Goal: Task Accomplishment & Management: Manage account settings

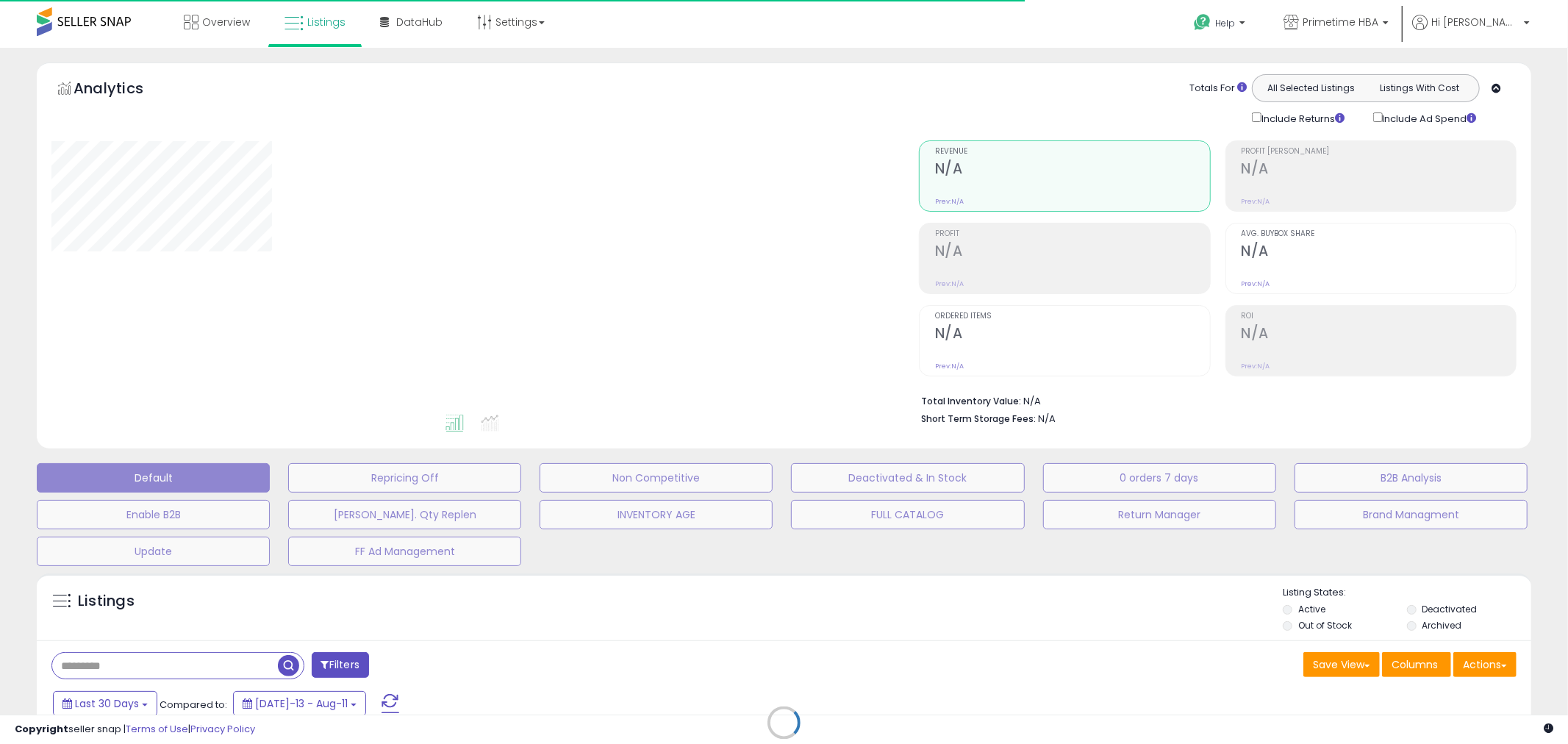
type input "**********"
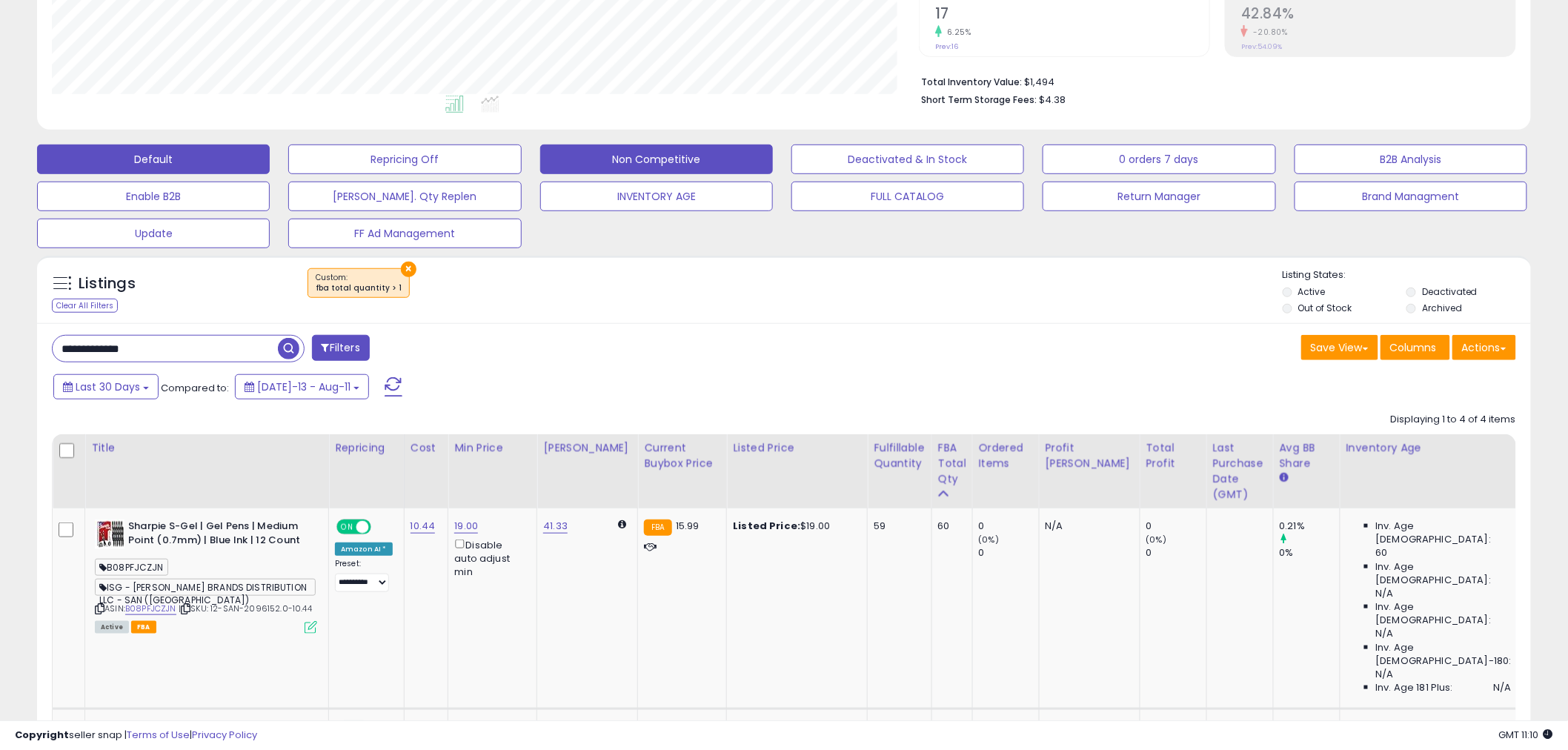
scroll to position [411, 0]
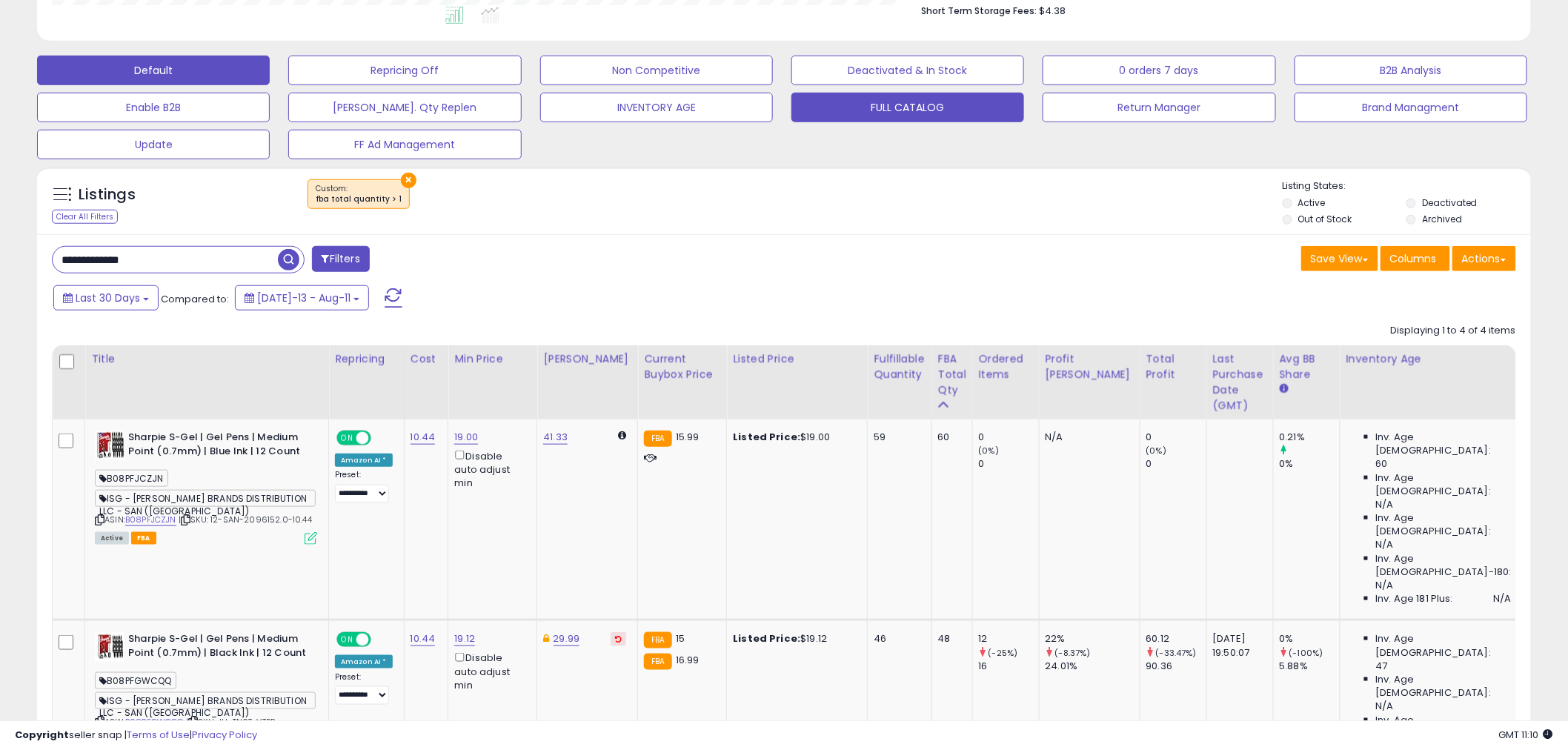
click at [940, 105] on button "FULL CATALOG" at bounding box center [907, 107] width 233 height 30
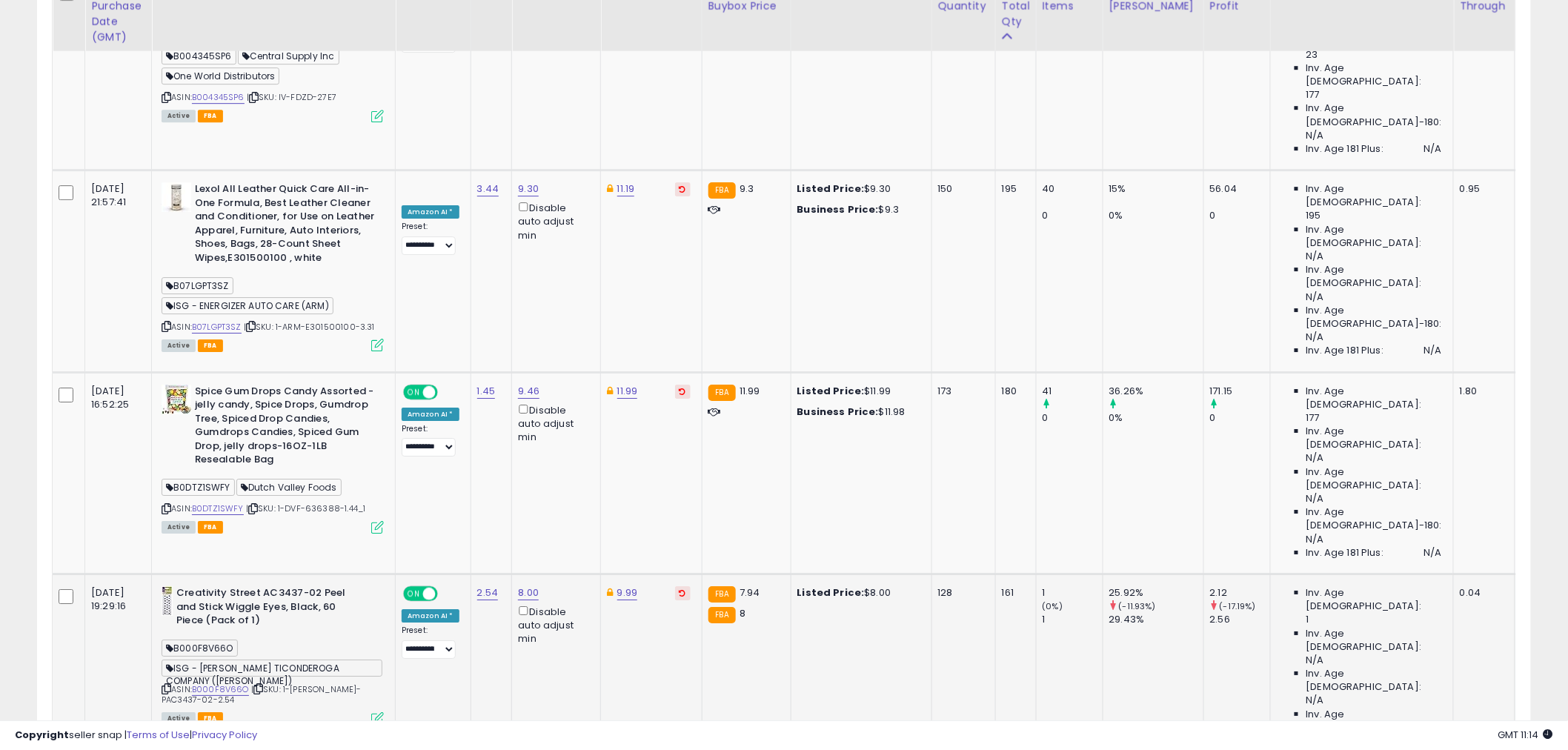
scroll to position [1925, 0]
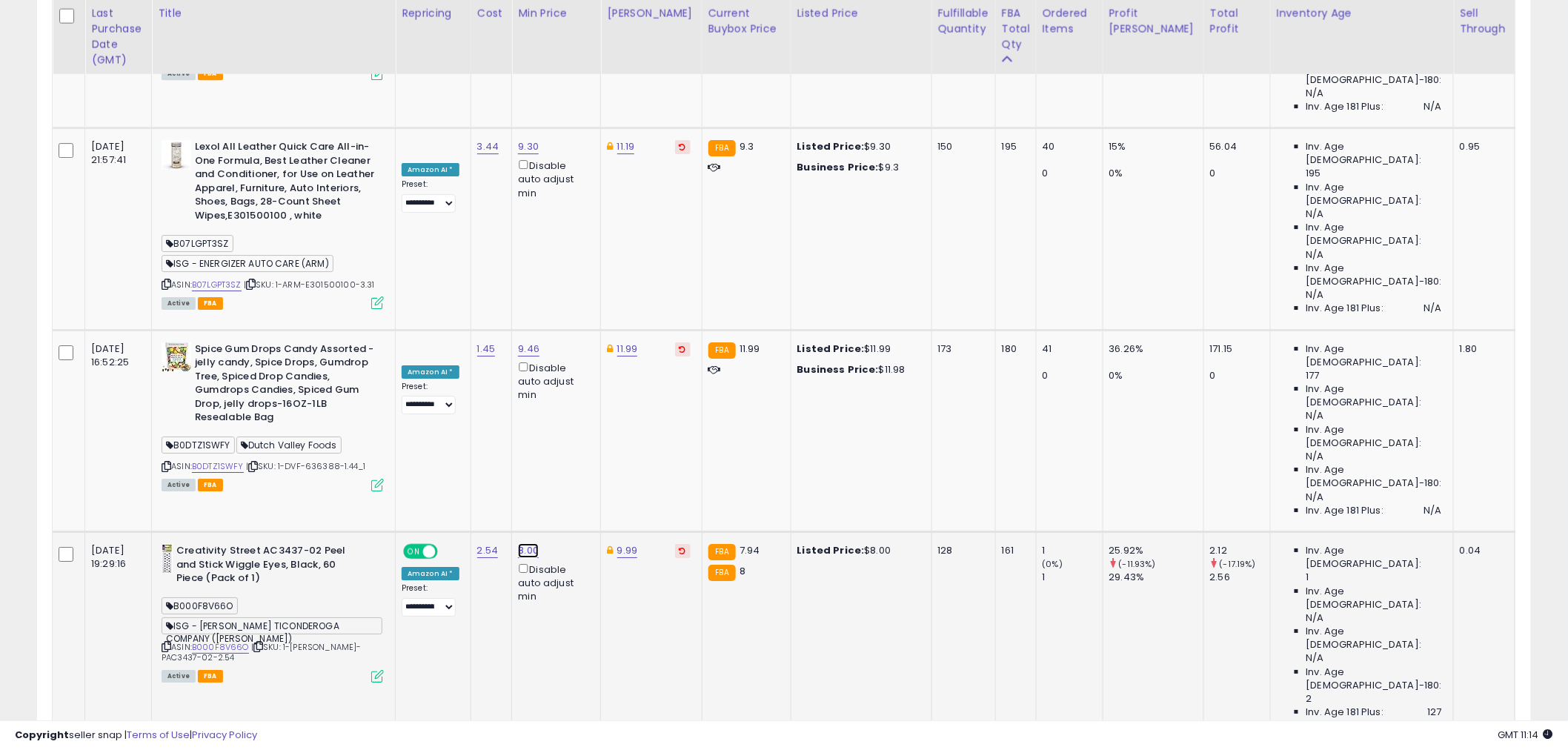
click at [526, 543] on link "8.00" at bounding box center [529, 551] width 21 height 15
drag, startPoint x: 444, startPoint y: 142, endPoint x: 419, endPoint y: 142, distance: 25.0
click at [421, 142] on input "****" at bounding box center [483, 137] width 132 height 25
type input "***"
click button "submit" at bounding box center [567, 135] width 25 height 22
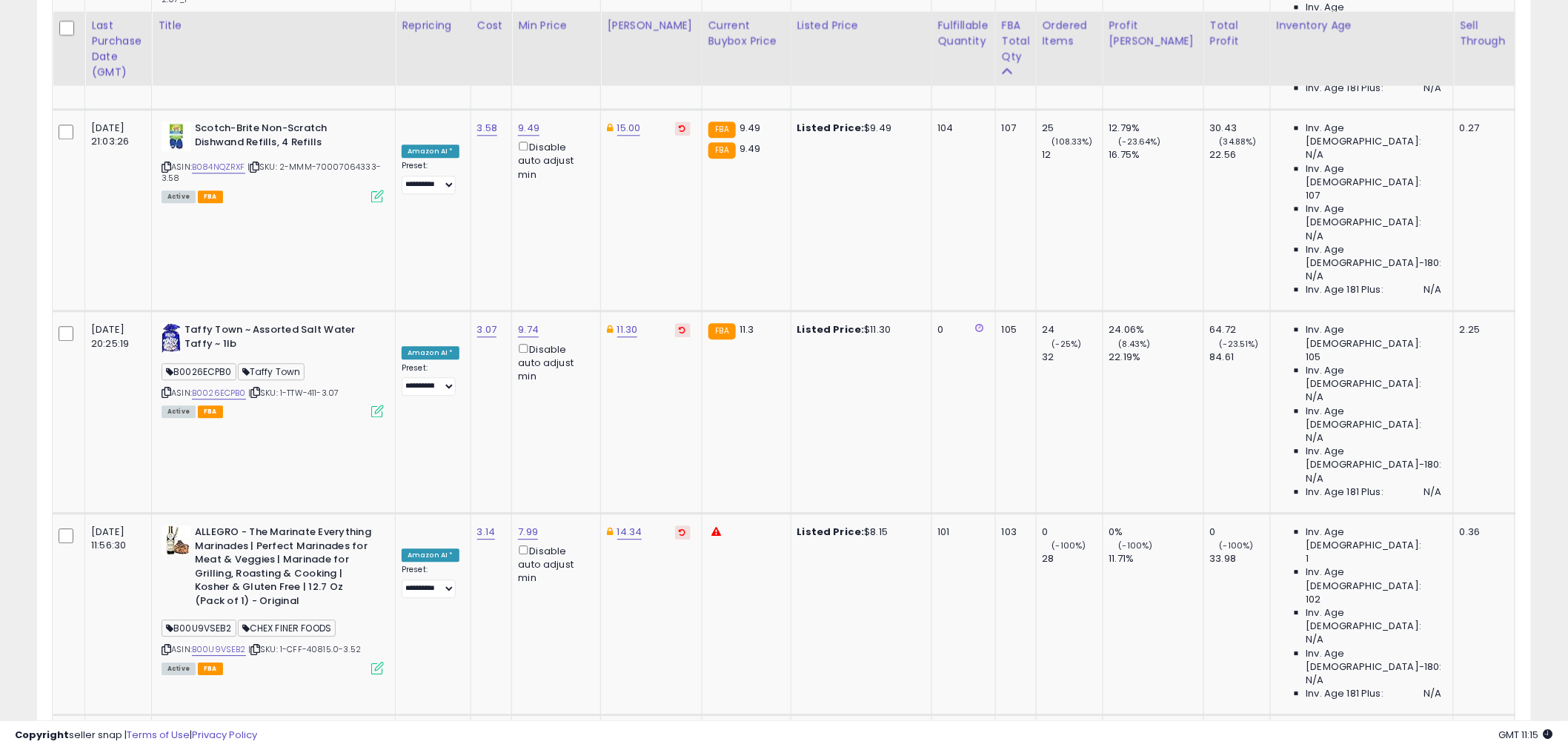
scroll to position [3775, 0]
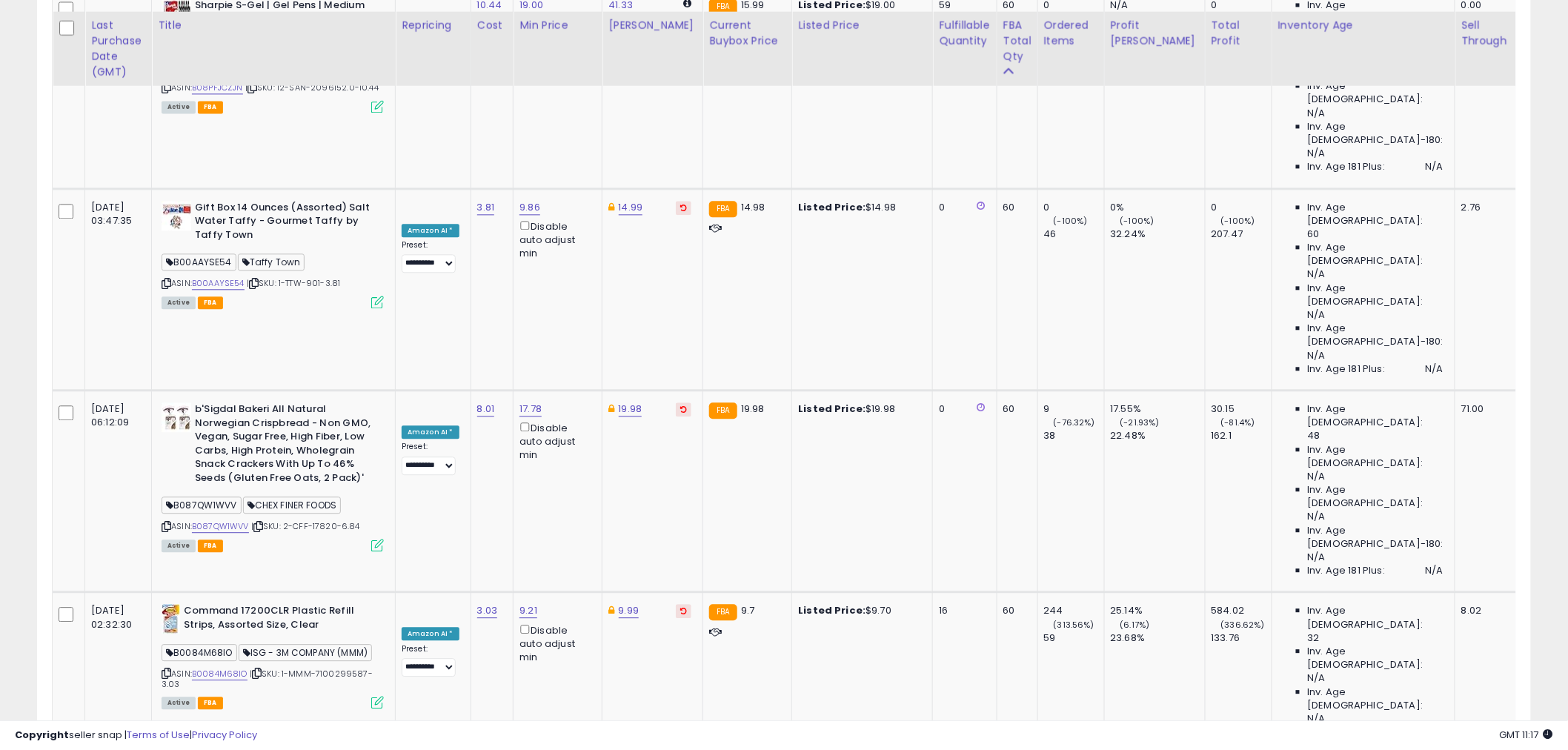
scroll to position [3706, 0]
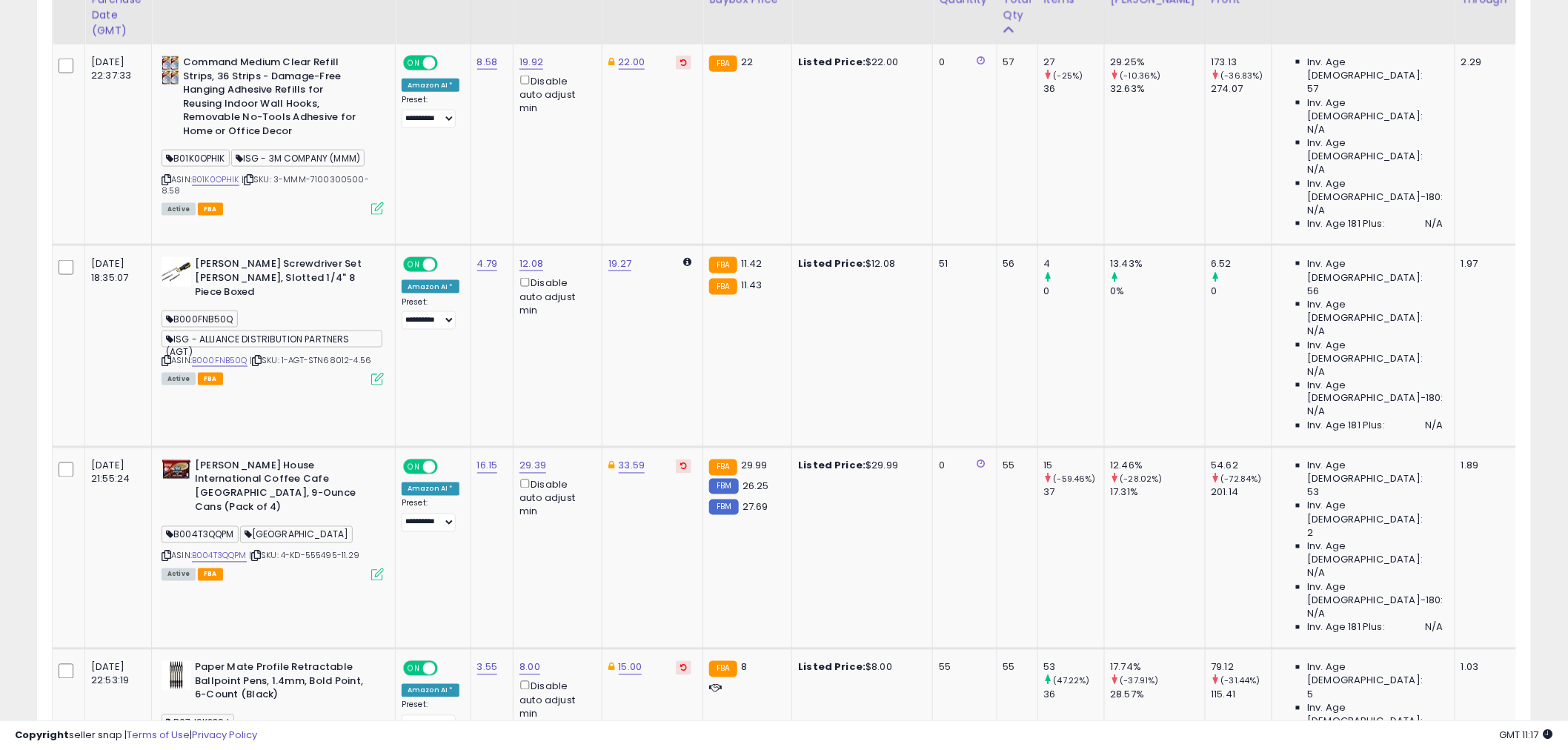
scroll to position [788, 0]
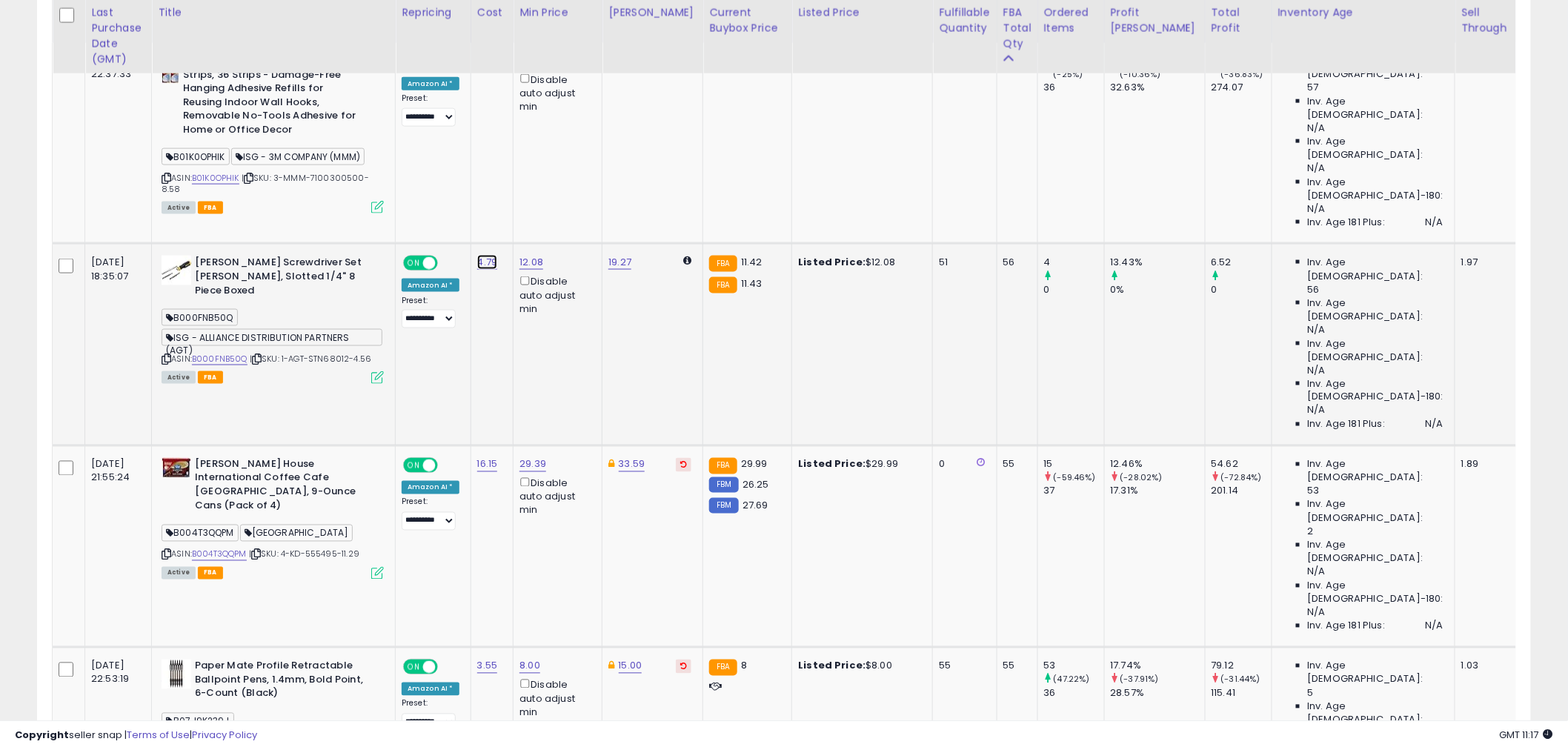
click at [485, 255] on link "4.79" at bounding box center [488, 262] width 21 height 15
drag, startPoint x: 447, startPoint y: 191, endPoint x: 349, endPoint y: 191, distance: 98.0
type input "****"
click button "submit" at bounding box center [525, 192] width 25 height 22
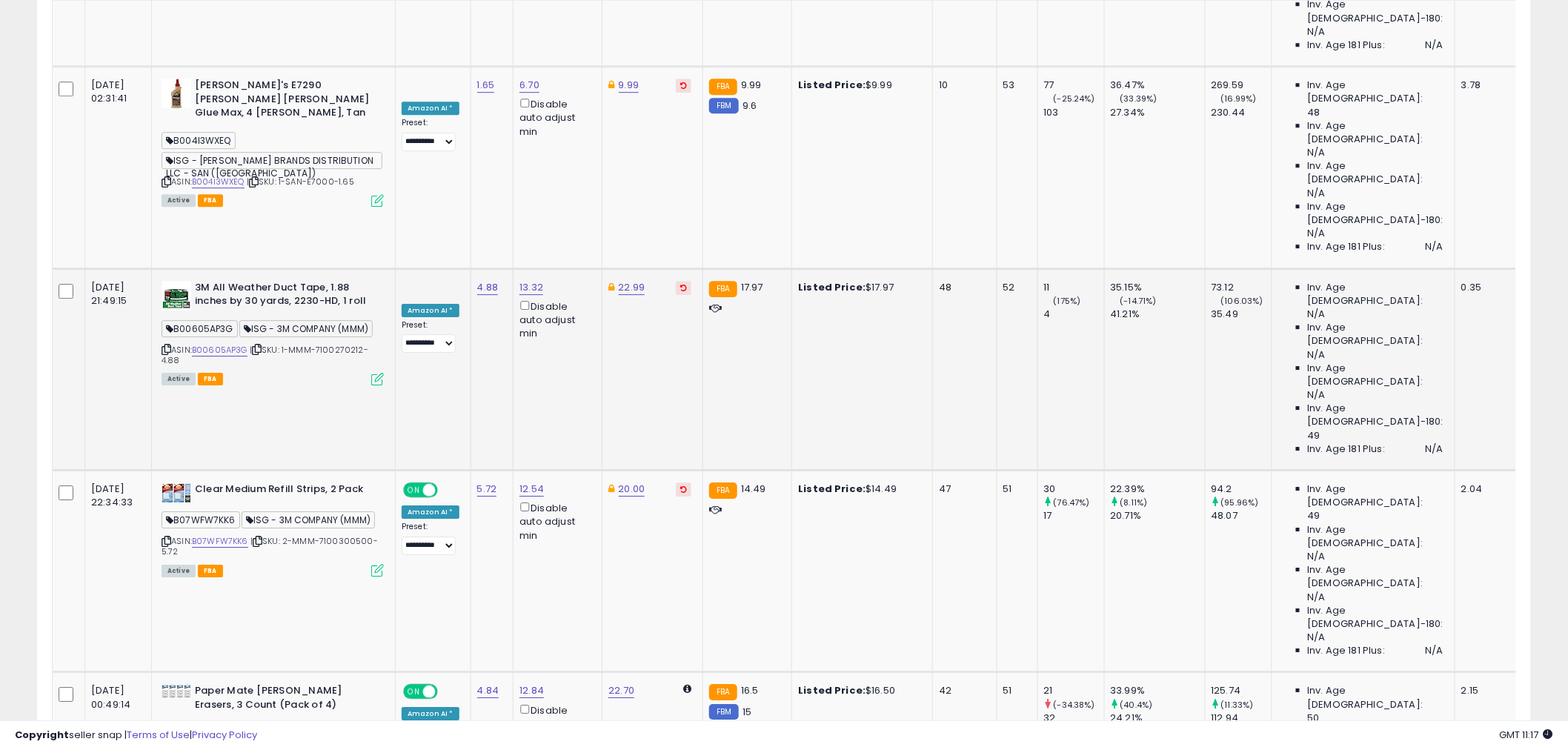
scroll to position [1776, 0]
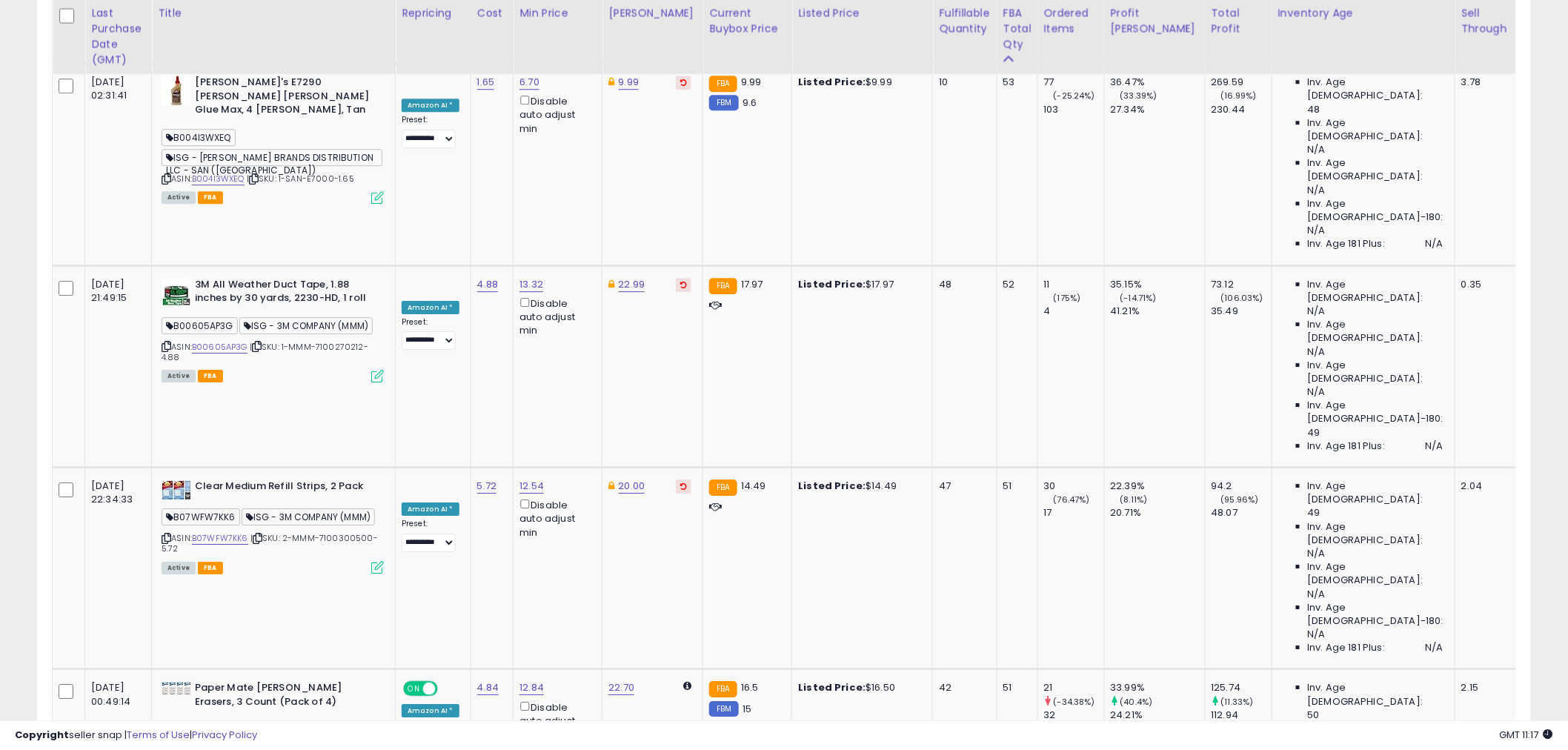
drag, startPoint x: 375, startPoint y: 223, endPoint x: 306, endPoint y: 218, distance: 69.2
type input "**"
click button "submit" at bounding box center [569, 211] width 25 height 22
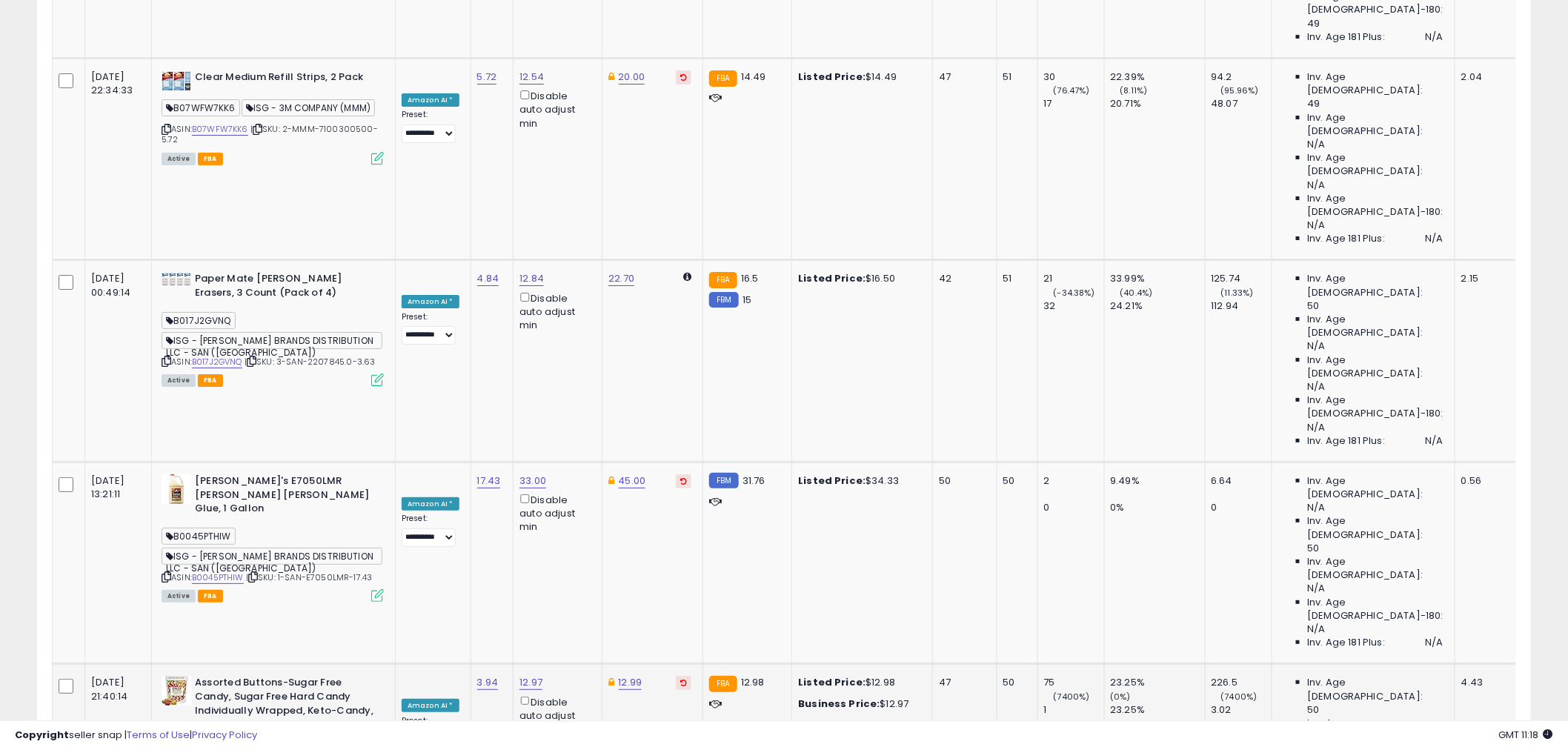
scroll to position [2188, 0]
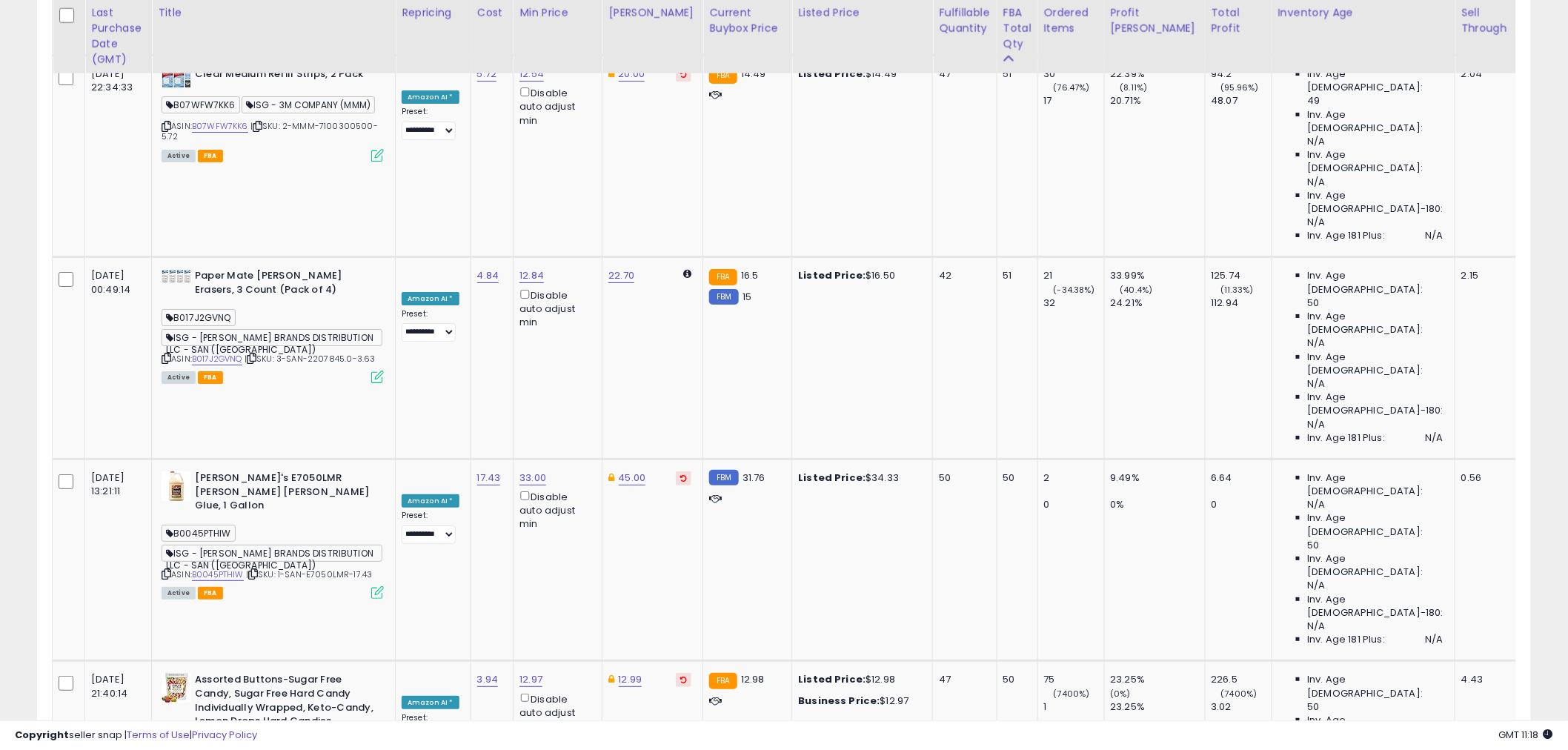
drag, startPoint x: 576, startPoint y: 211, endPoint x: 441, endPoint y: 193, distance: 136.2
type input "****"
click button "submit" at bounding box center [665, 200] width 25 height 22
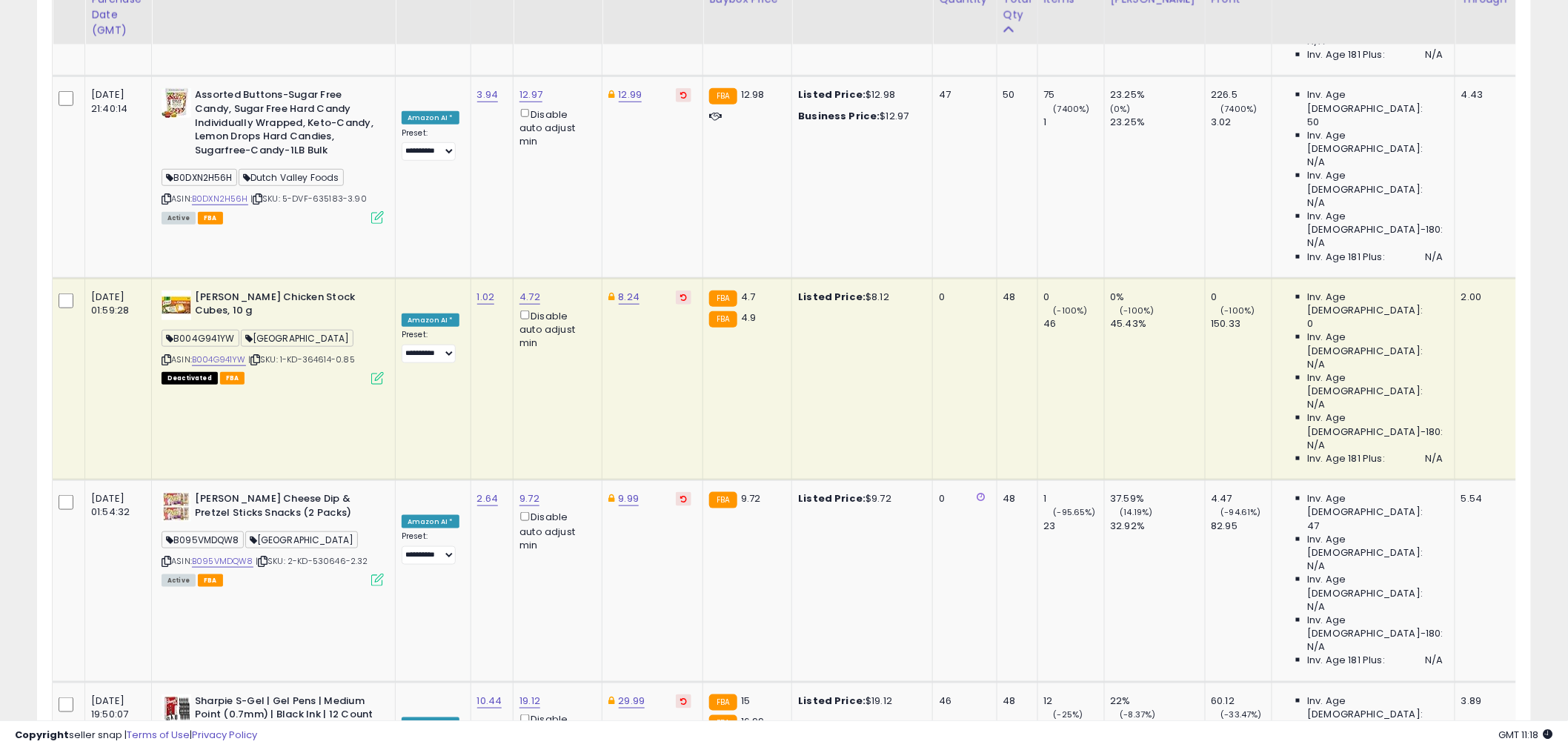
scroll to position [2846, 0]
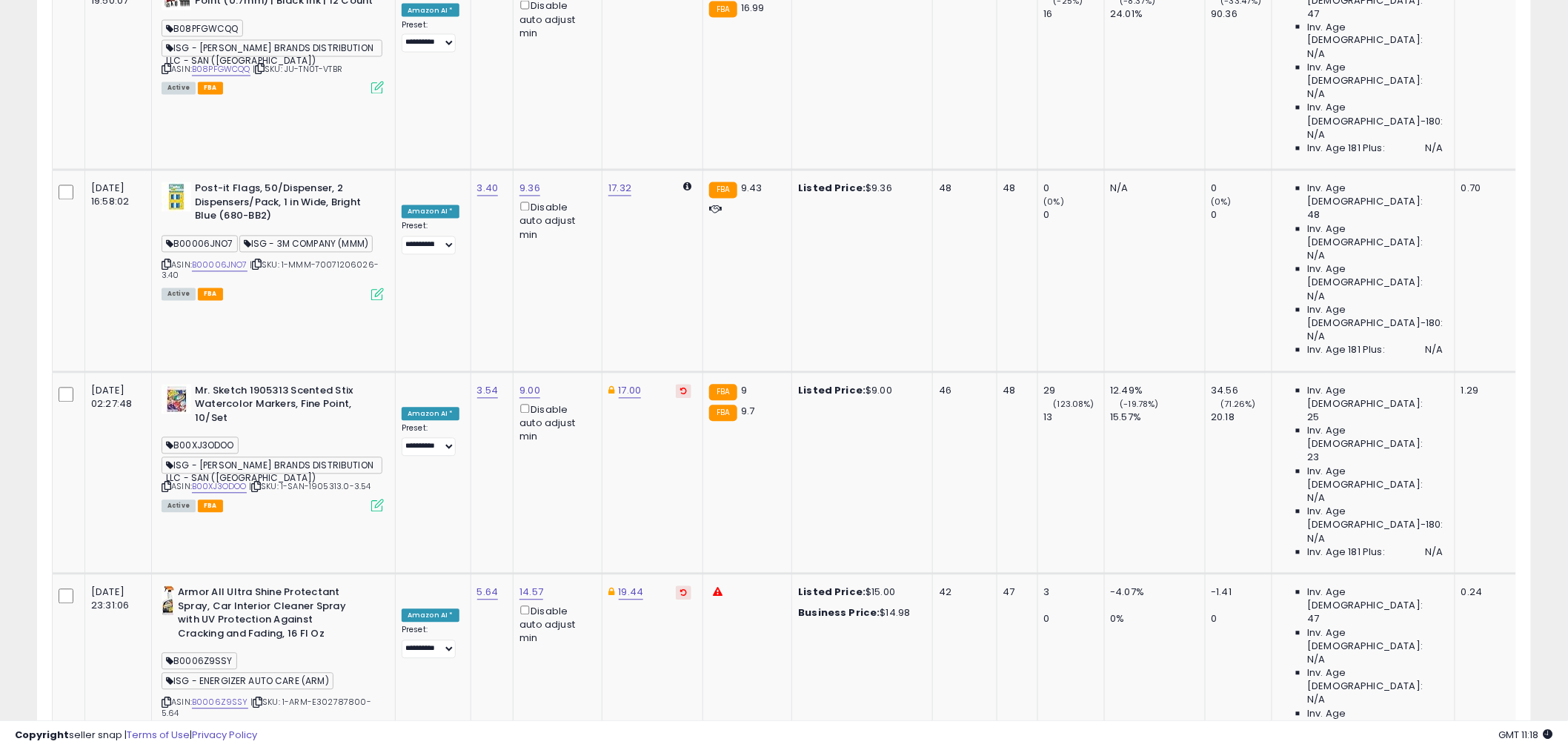
scroll to position [3579, 0]
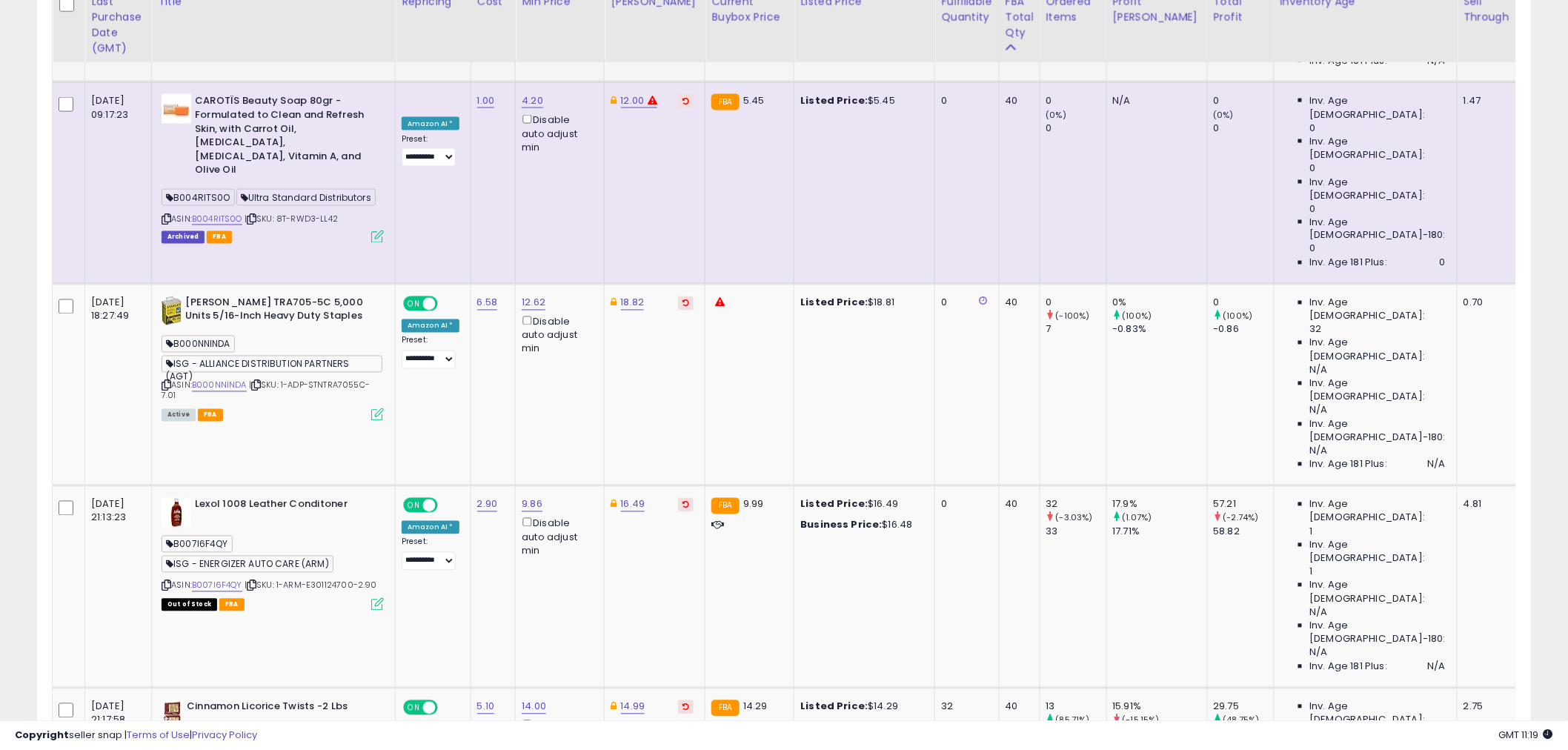
scroll to position [952, 0]
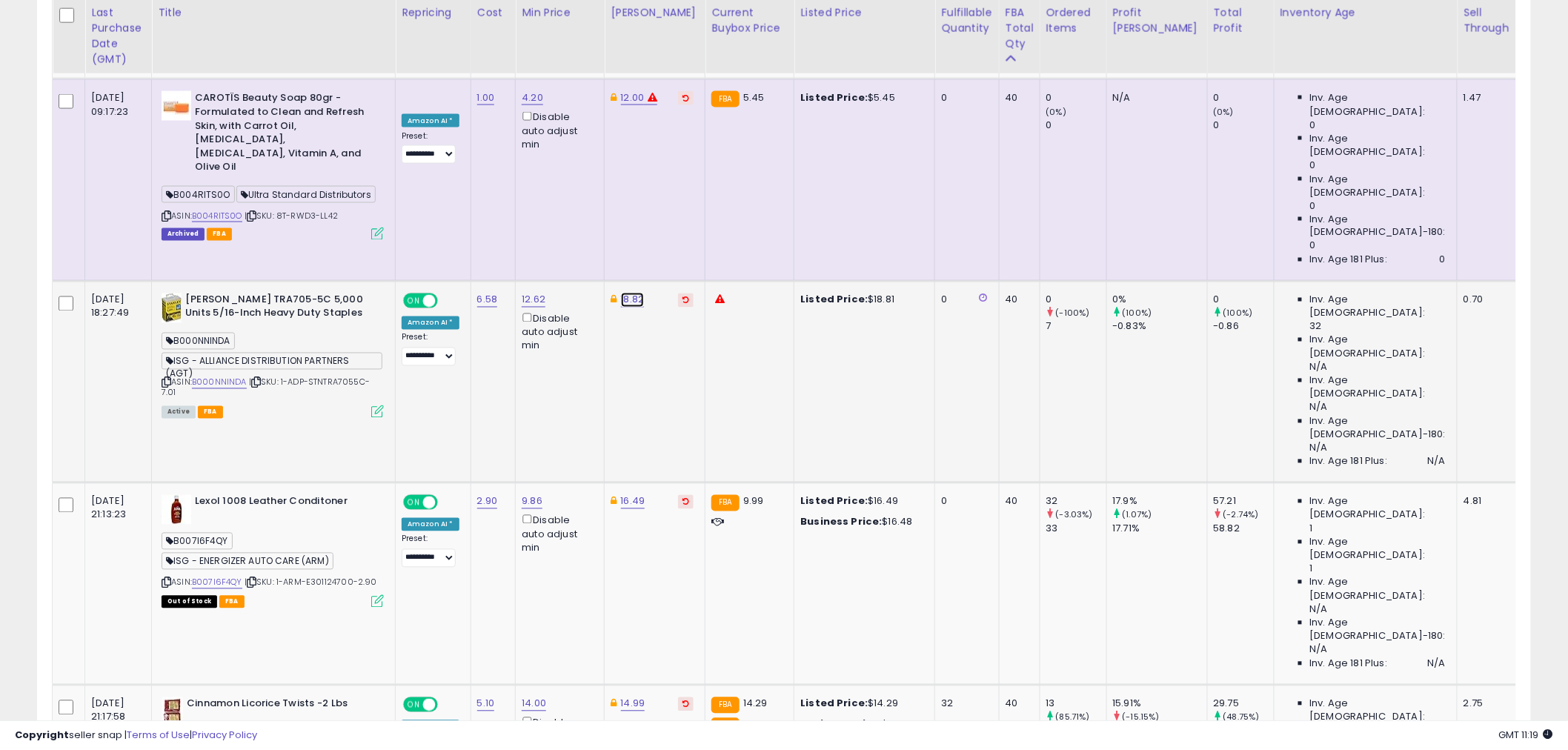
click at [623, 293] on link "18.82" at bounding box center [632, 300] width 24 height 15
drag, startPoint x: 579, startPoint y: 113, endPoint x: 499, endPoint y: 97, distance: 81.6
type input "*"
type input "**"
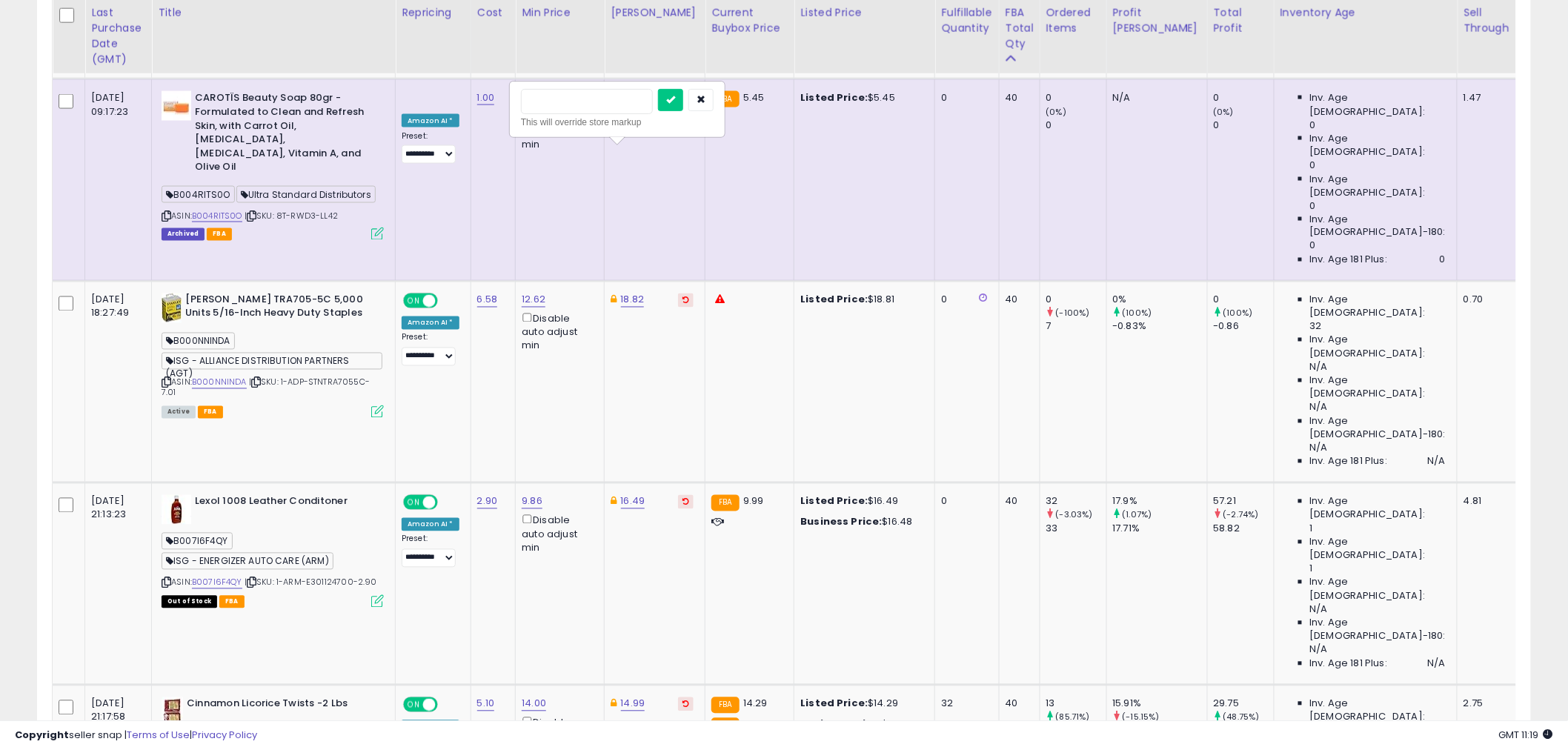
click button "submit" at bounding box center [670, 100] width 25 height 22
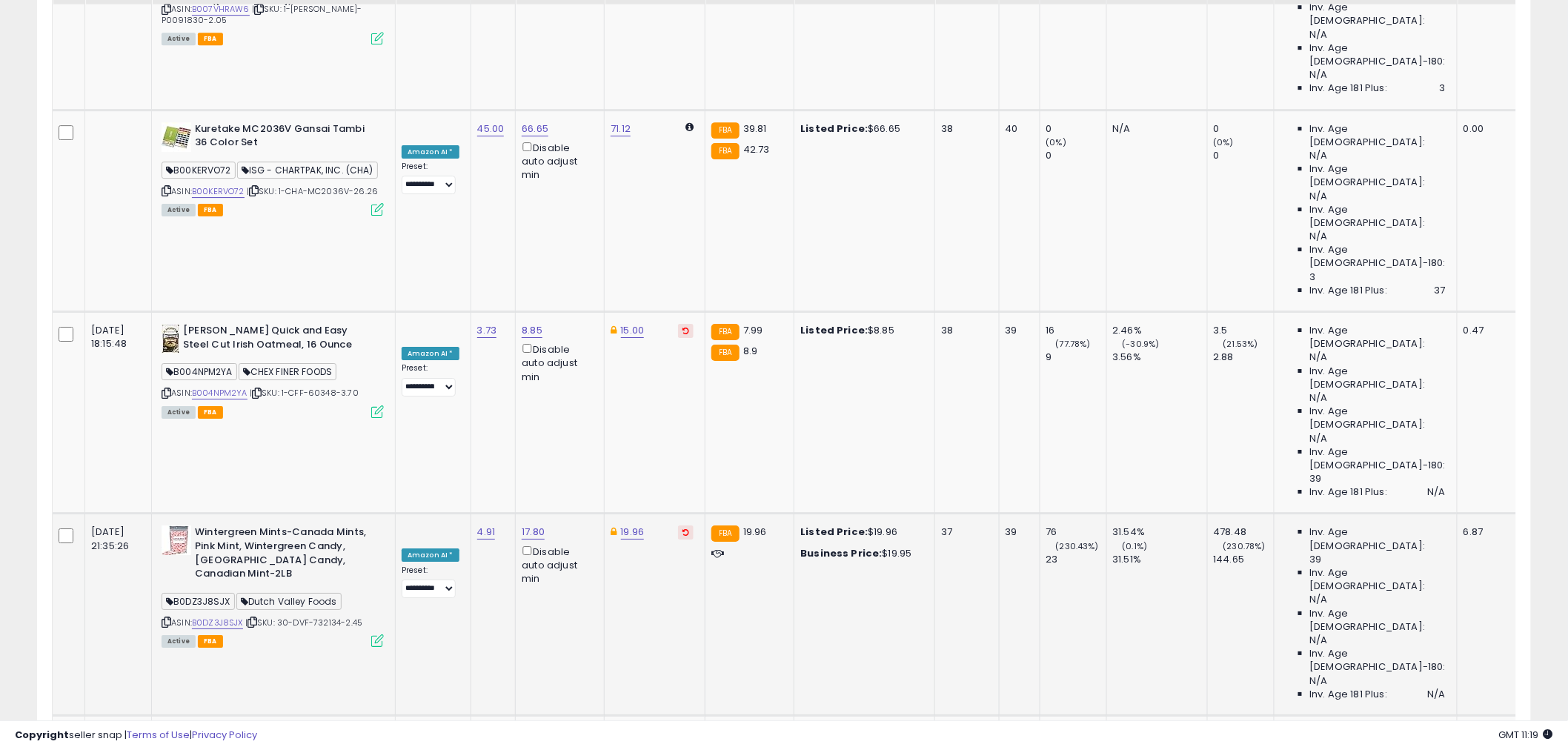
scroll to position [1940, 0]
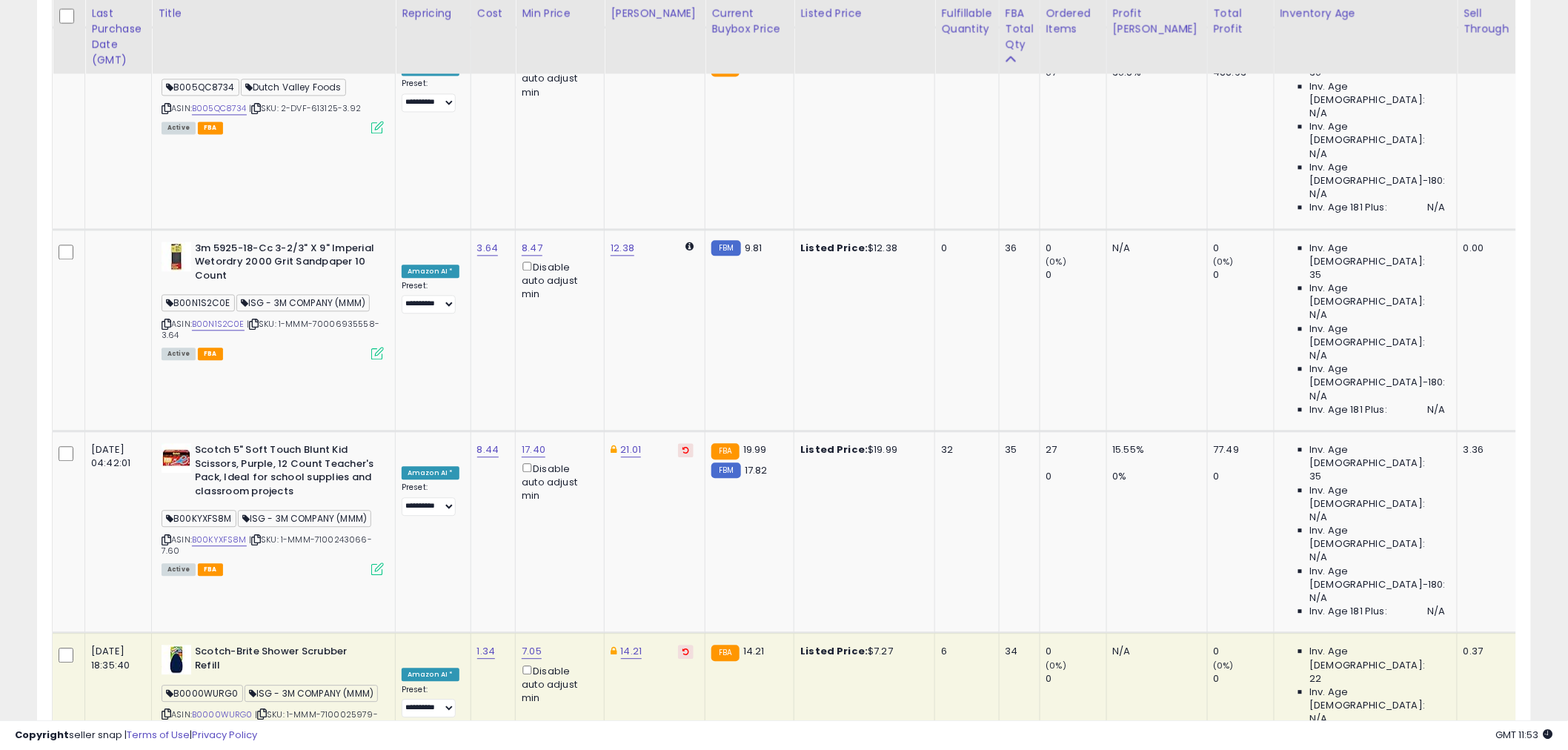
scroll to position [3670, 0]
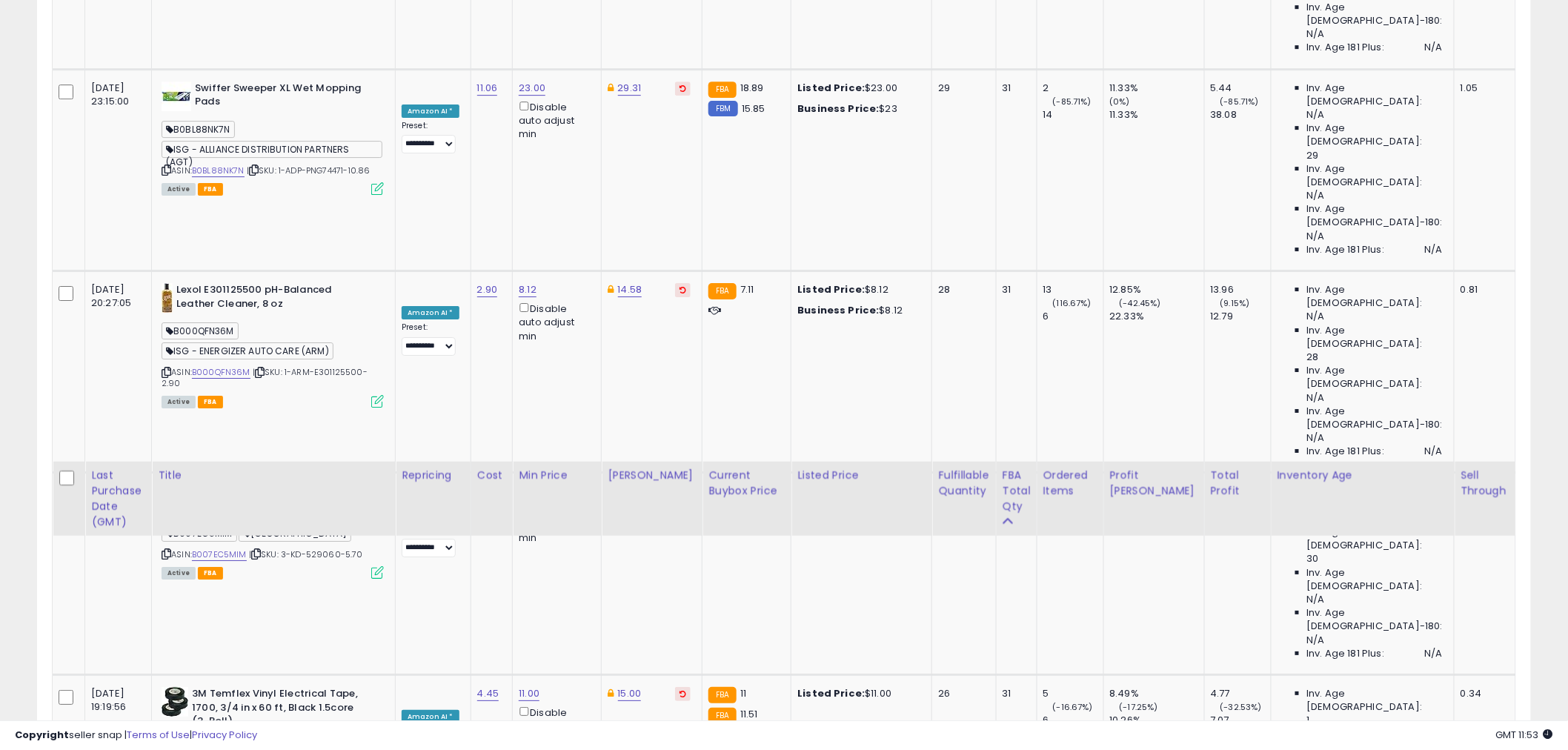
scroll to position [0, 0]
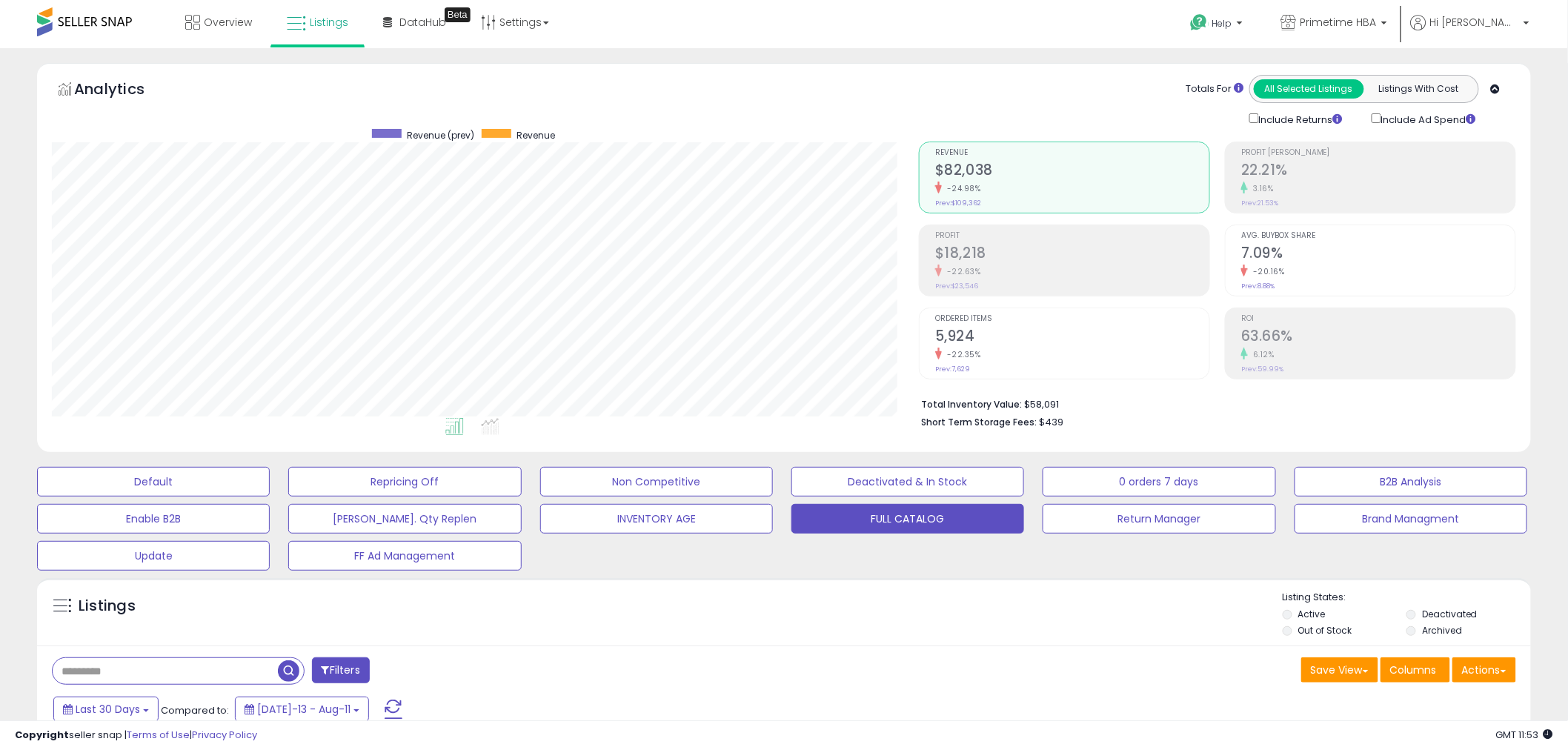
drag, startPoint x: 963, startPoint y: 604, endPoint x: 953, endPoint y: 203, distance: 401.1
